Goal: Information Seeking & Learning: Learn about a topic

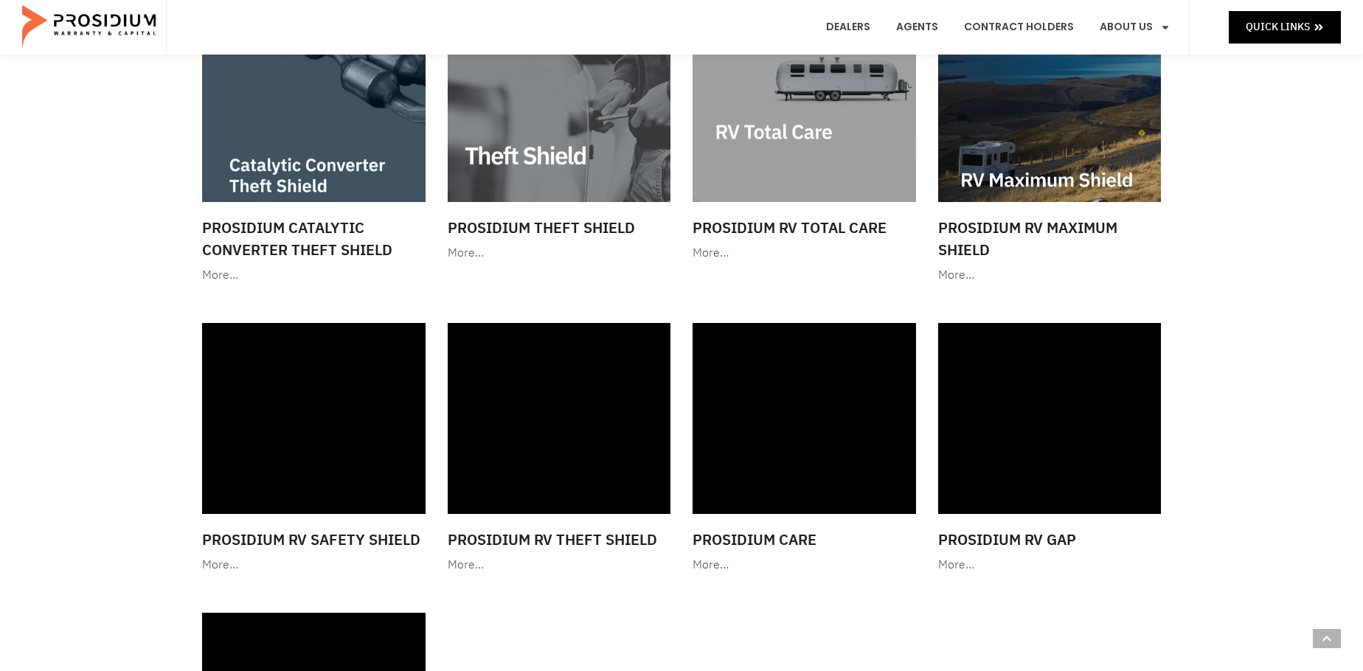
scroll to position [1844, 0]
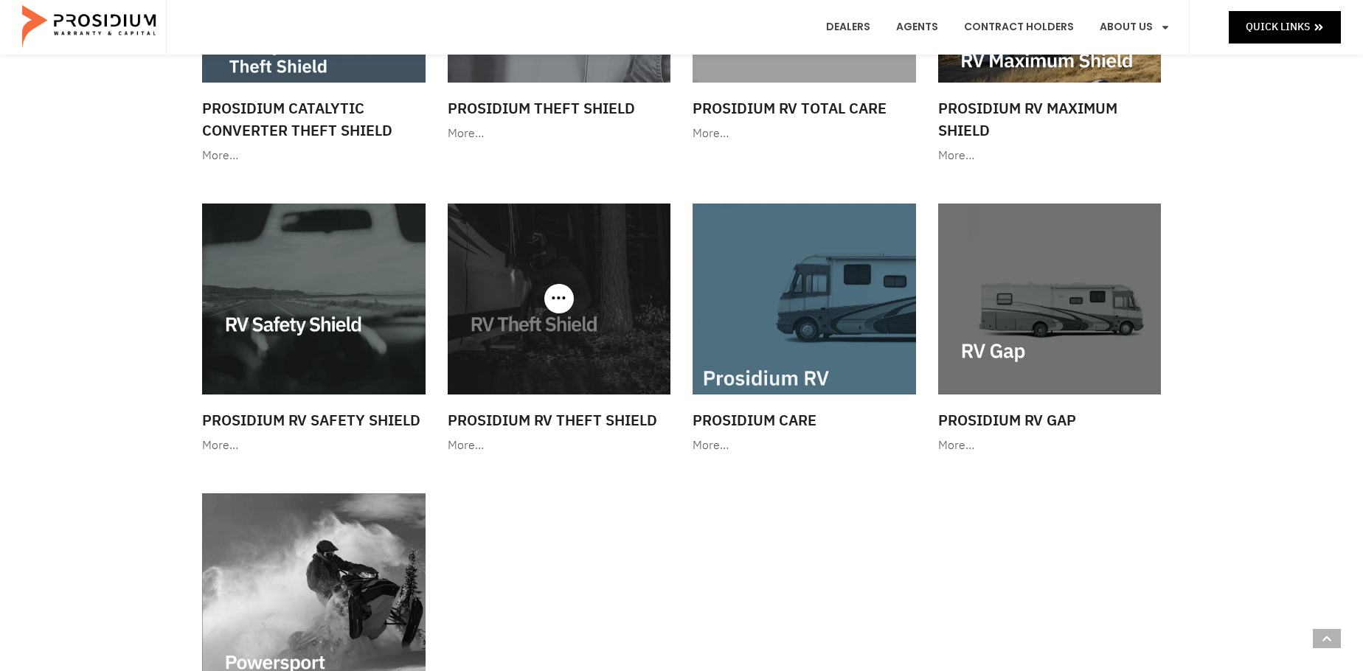
click at [611, 352] on img at bounding box center [559, 299] width 223 height 191
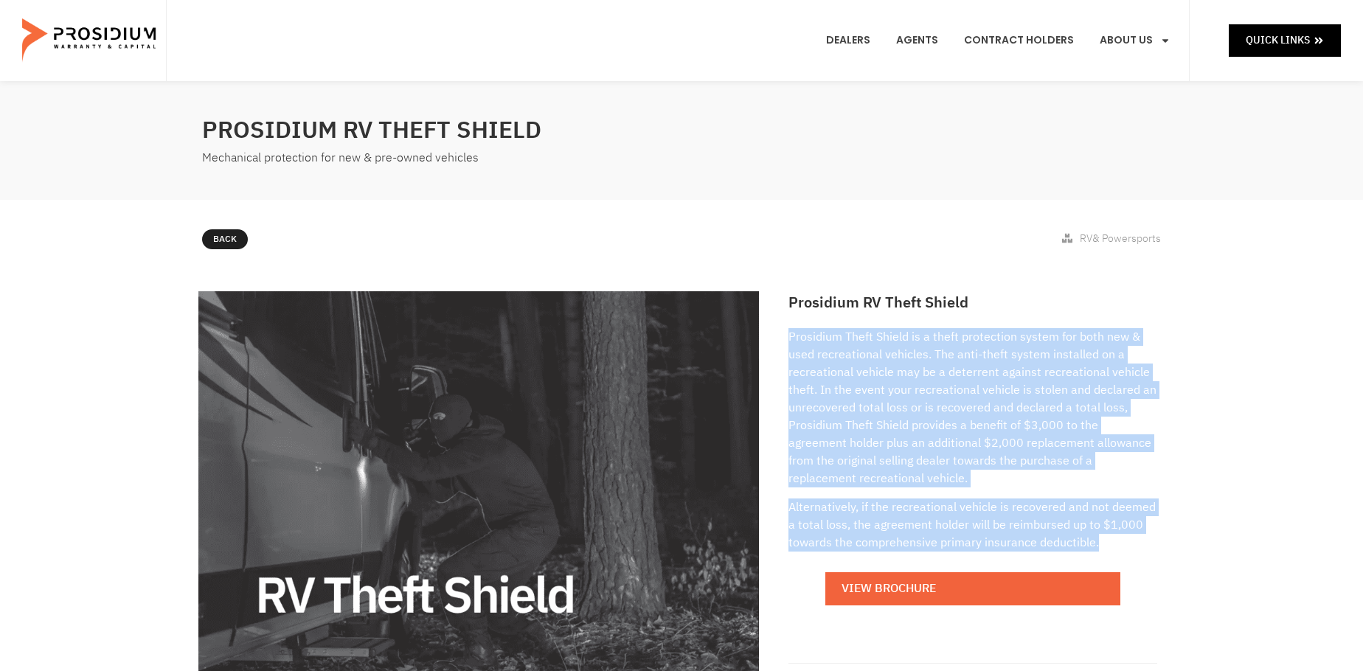
drag, startPoint x: 789, startPoint y: 337, endPoint x: 1117, endPoint y: 541, distance: 386.6
click at [1117, 541] on div "Prosidium Theft Shield is a theft protection system for both new & used recreat…" at bounding box center [973, 476] width 369 height 297
copy div "Prosidium Theft Shield is a theft protection system for both new & used recreat…"
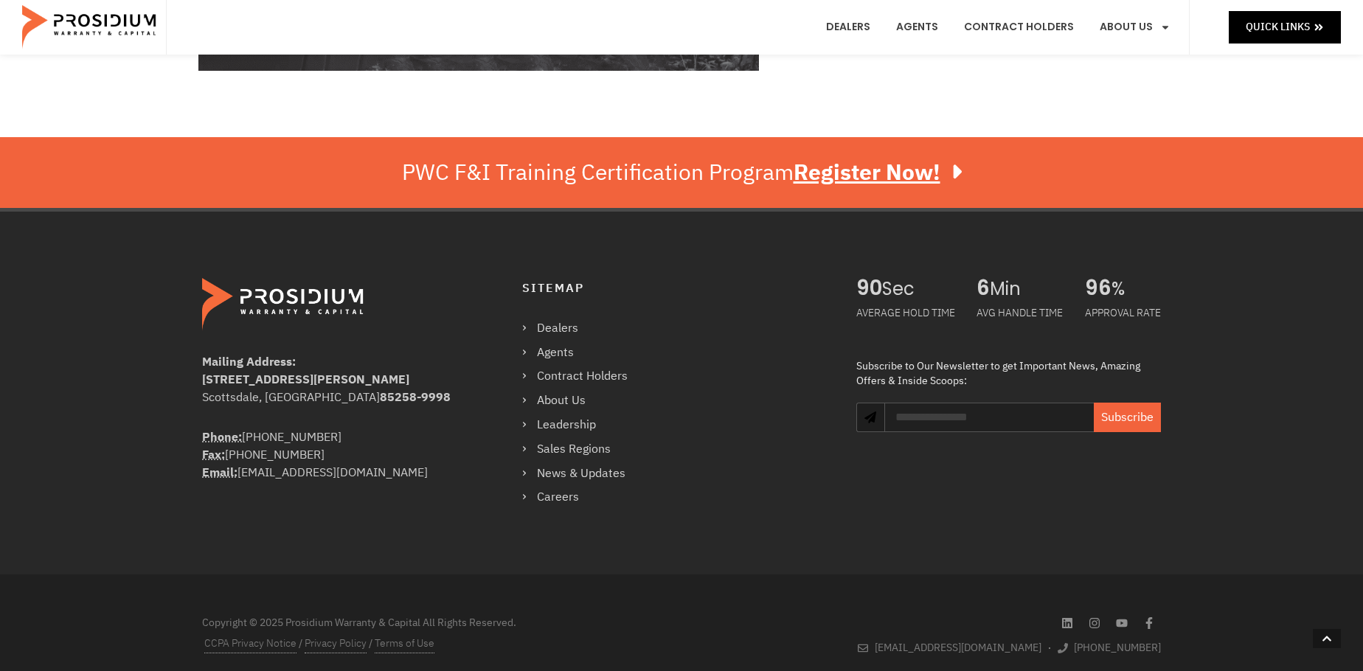
scroll to position [724, 0]
